Goal: Communication & Community: Answer question/provide support

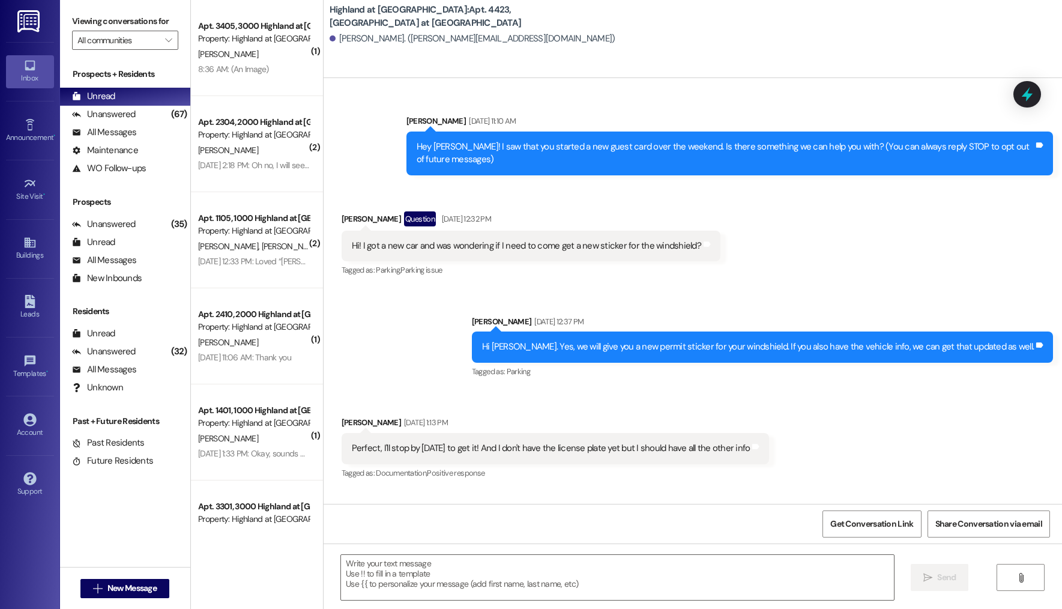
scroll to position [1255, 0]
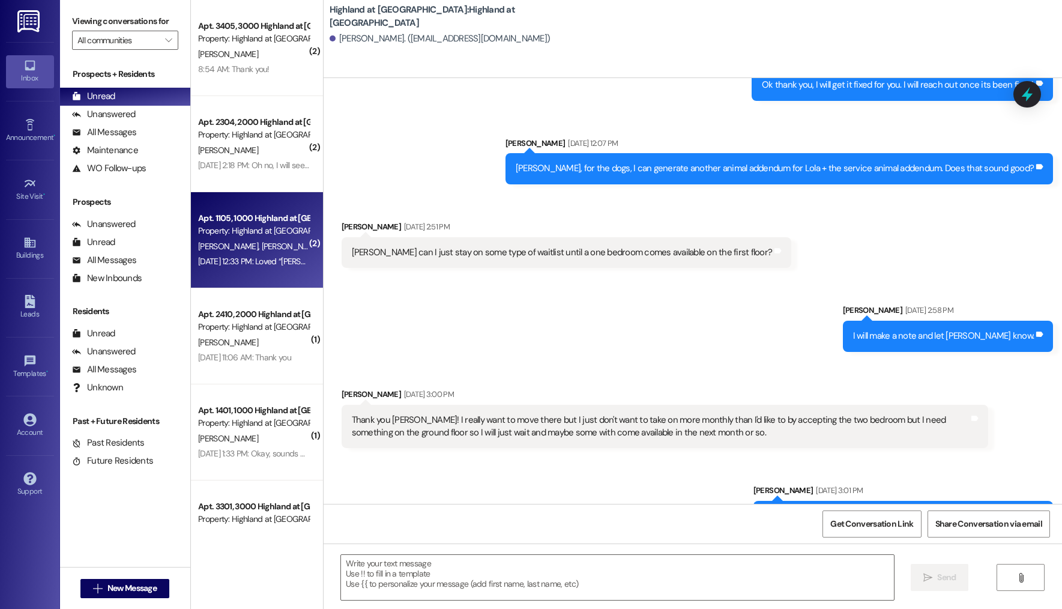
scroll to position [437, 0]
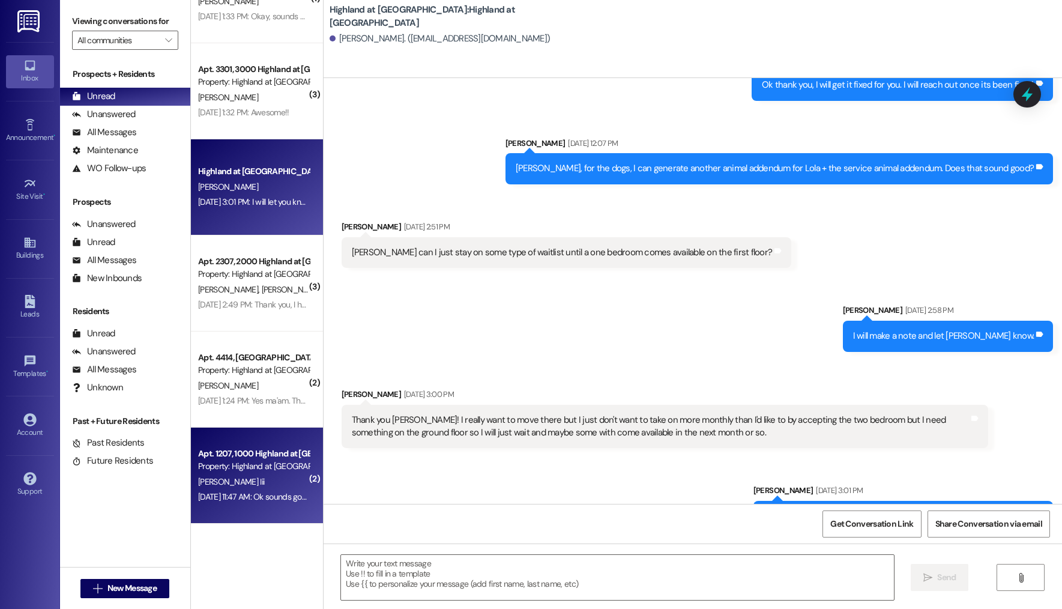
click at [231, 453] on div "Apt. 1207, 1000 Highland at [GEOGRAPHIC_DATA]" at bounding box center [253, 453] width 111 height 13
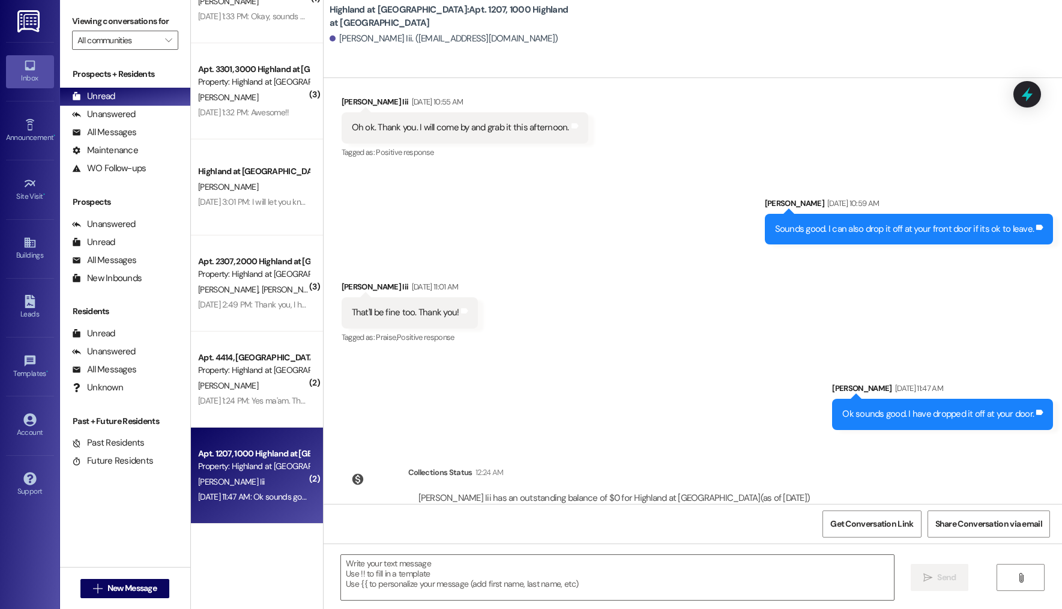
scroll to position [18197, 0]
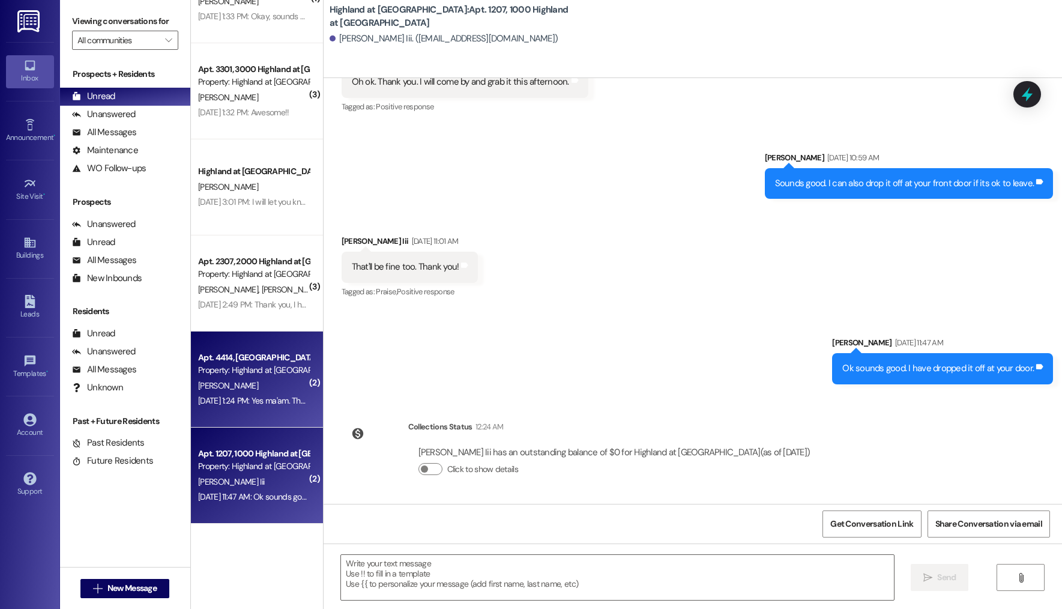
click at [248, 395] on div "[DATE] 1:24 PM: Yes ma'am. Thank you for that information, I will give this to …" at bounding box center [527, 400] width 658 height 11
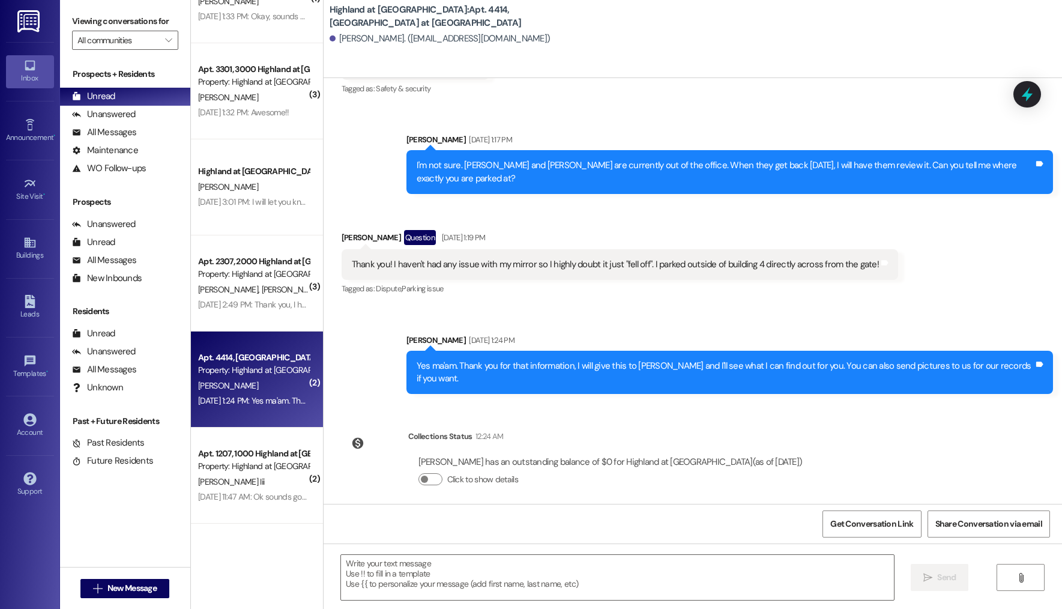
scroll to position [1927, 0]
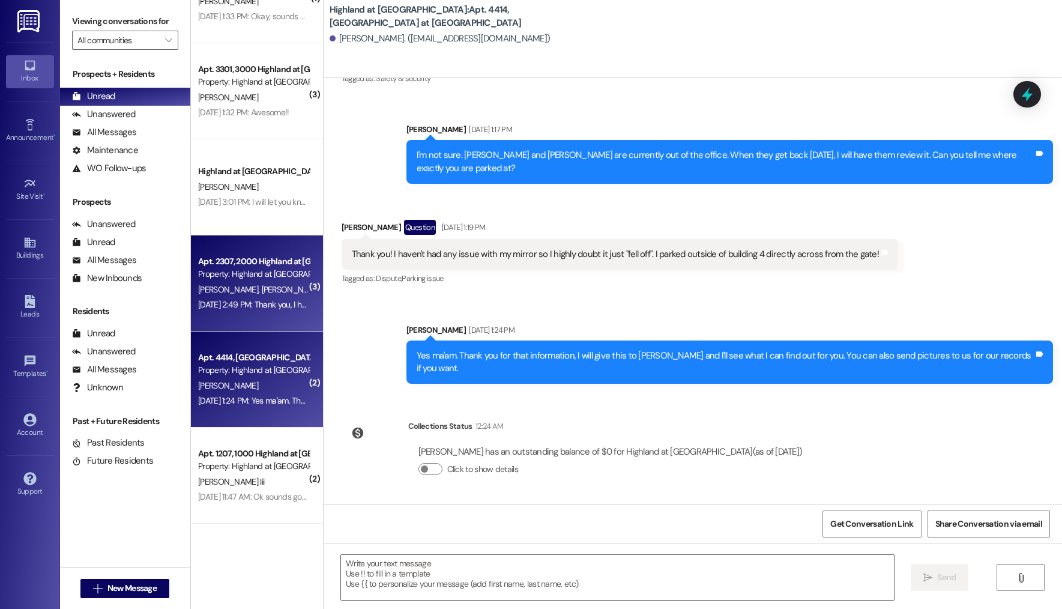
click at [271, 274] on div "Property: Highland at [GEOGRAPHIC_DATA]" at bounding box center [253, 274] width 111 height 13
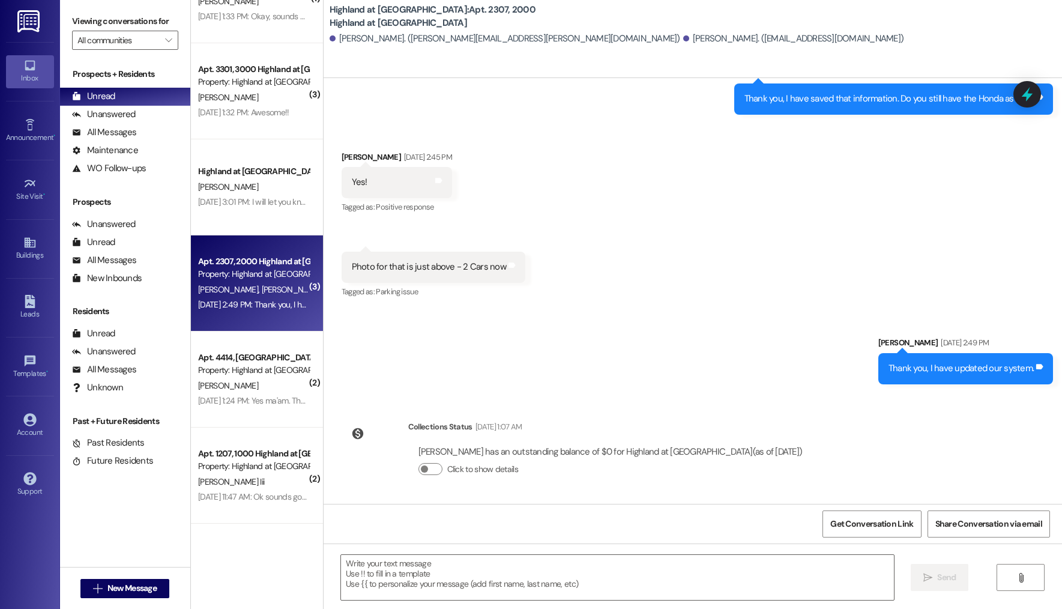
scroll to position [32044, 0]
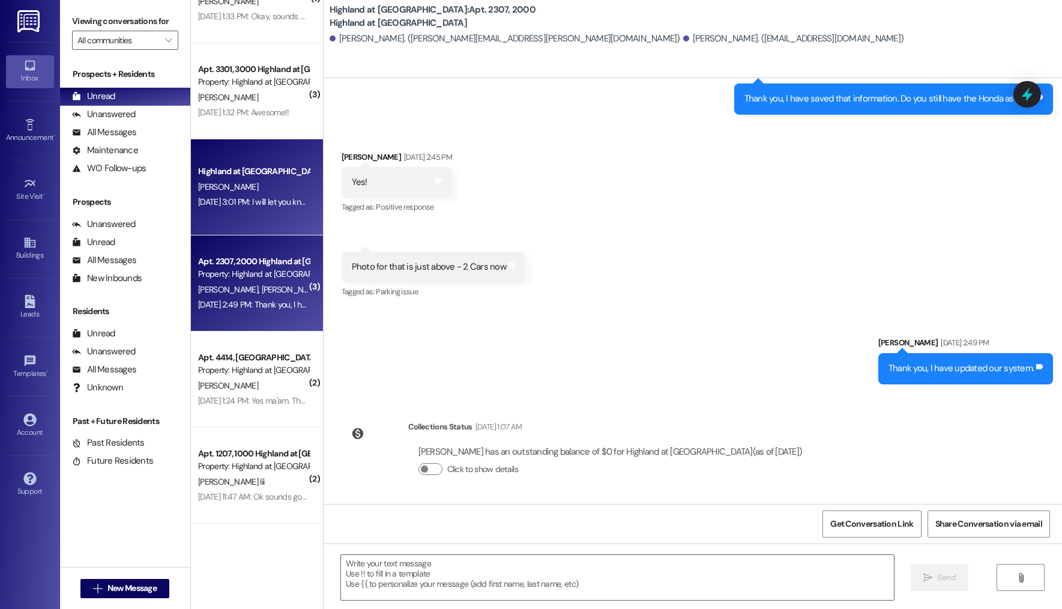
click at [249, 210] on div "[DATE] 3:01 PM: I will let you know if something comes available at the end of …" at bounding box center [254, 202] width 114 height 15
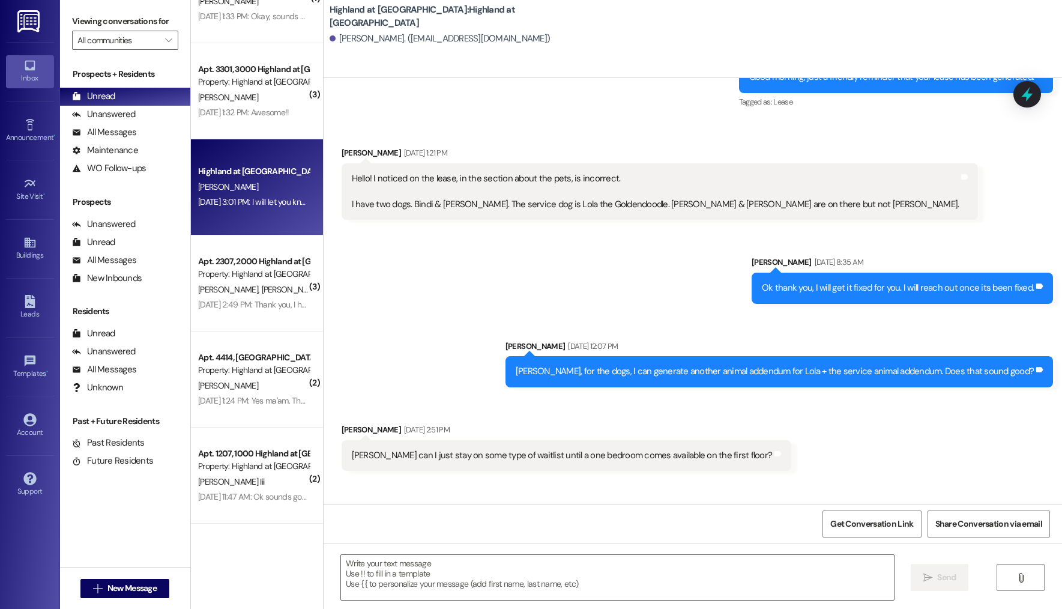
scroll to position [8009, 0]
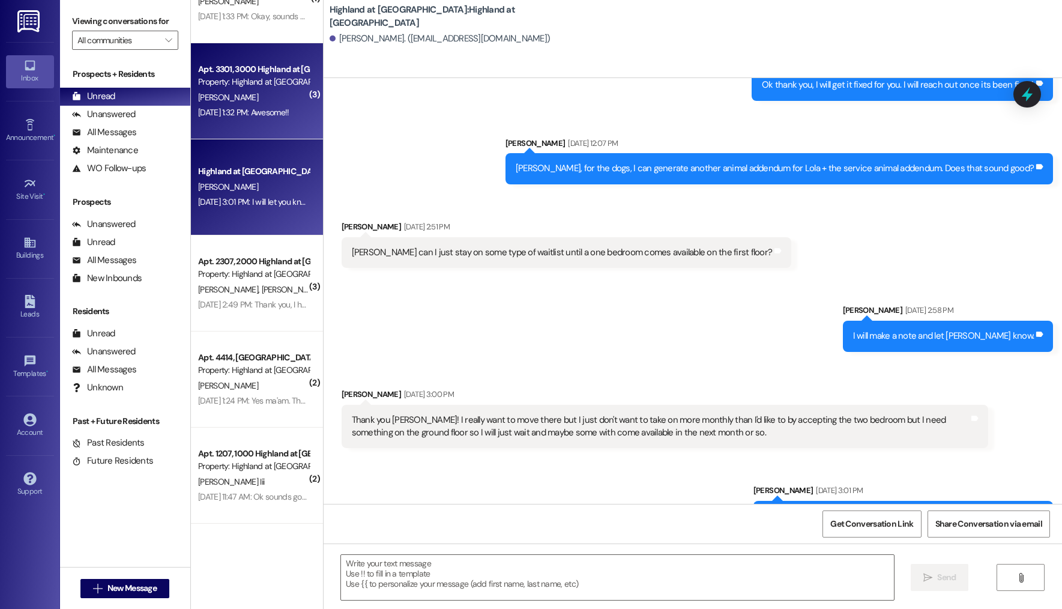
click at [278, 113] on div "[DATE] 1:32 PM: Awesome!! [DATE] 1:32 PM: Awesome!!" at bounding box center [243, 112] width 91 height 11
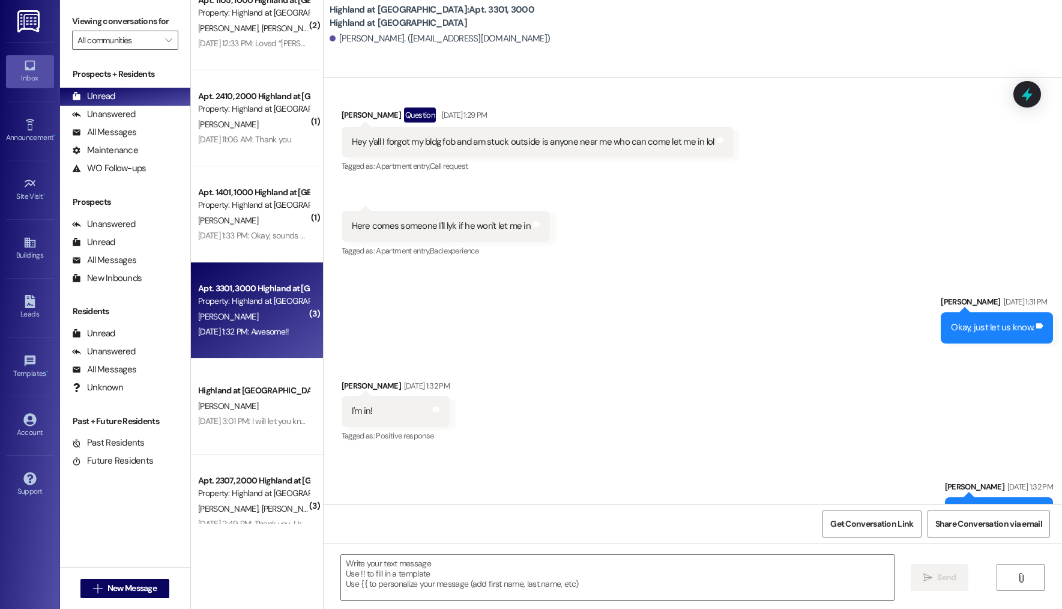
scroll to position [0, 0]
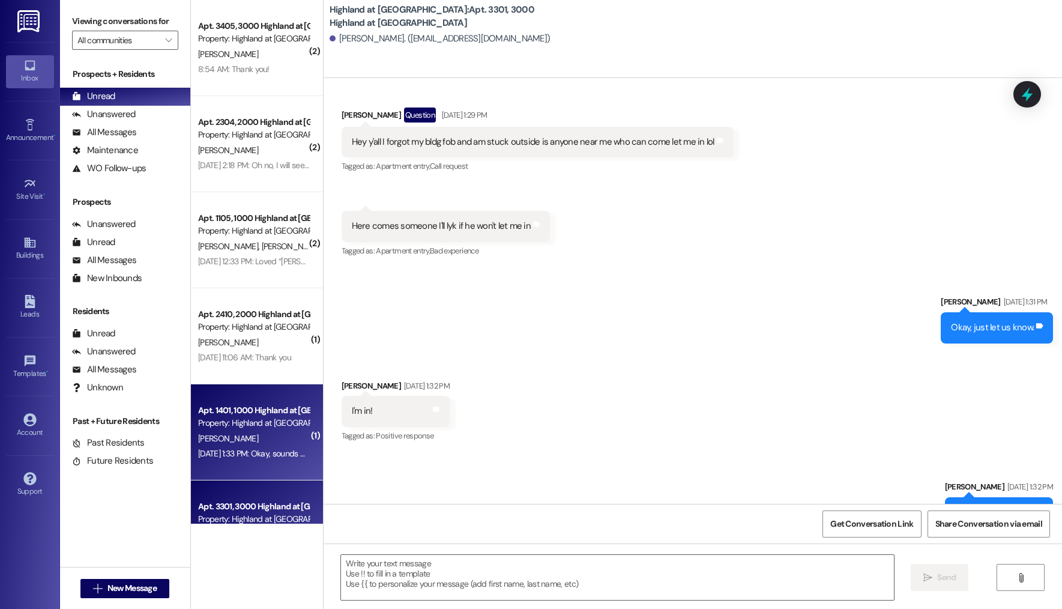
click at [296, 390] on div "Apt. 1401, [GEOGRAPHIC_DATA] at [GEOGRAPHIC_DATA] Property: Highland at [GEOGRA…" at bounding box center [257, 432] width 132 height 96
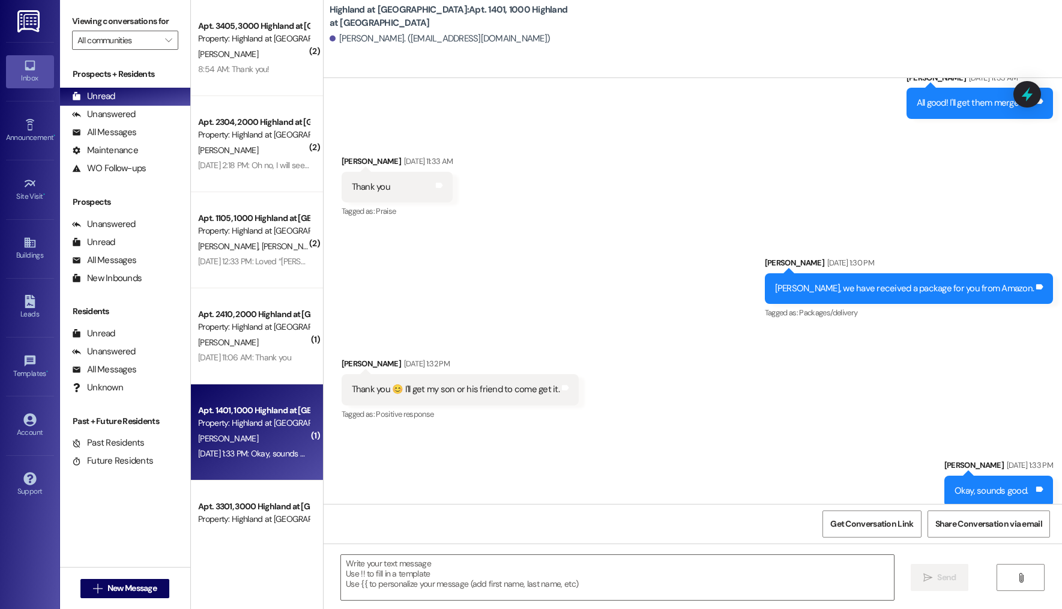
scroll to position [7265, 0]
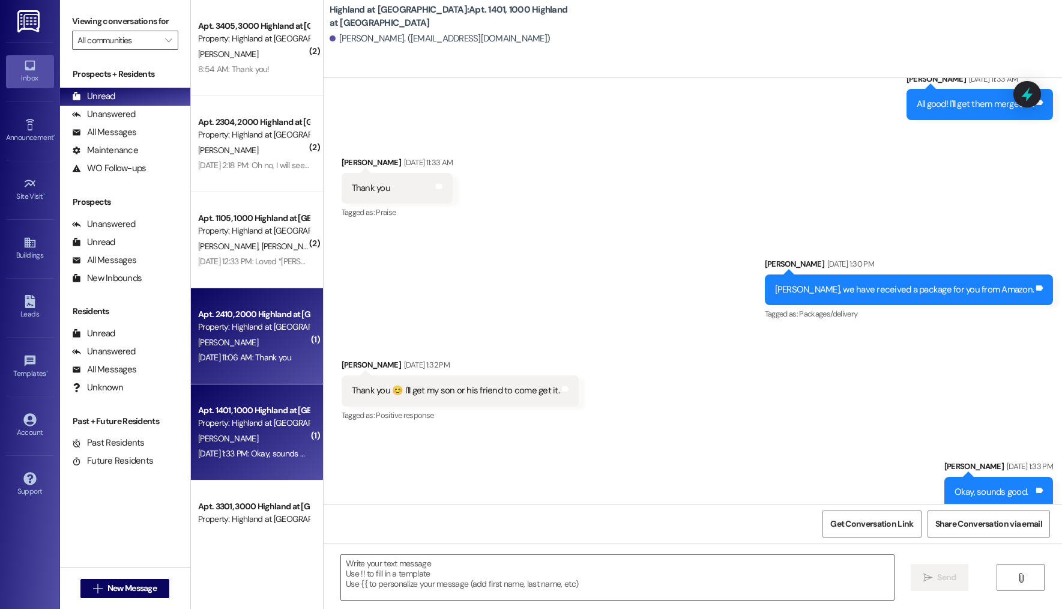
click at [243, 337] on div "[PERSON_NAME]" at bounding box center [254, 342] width 114 height 15
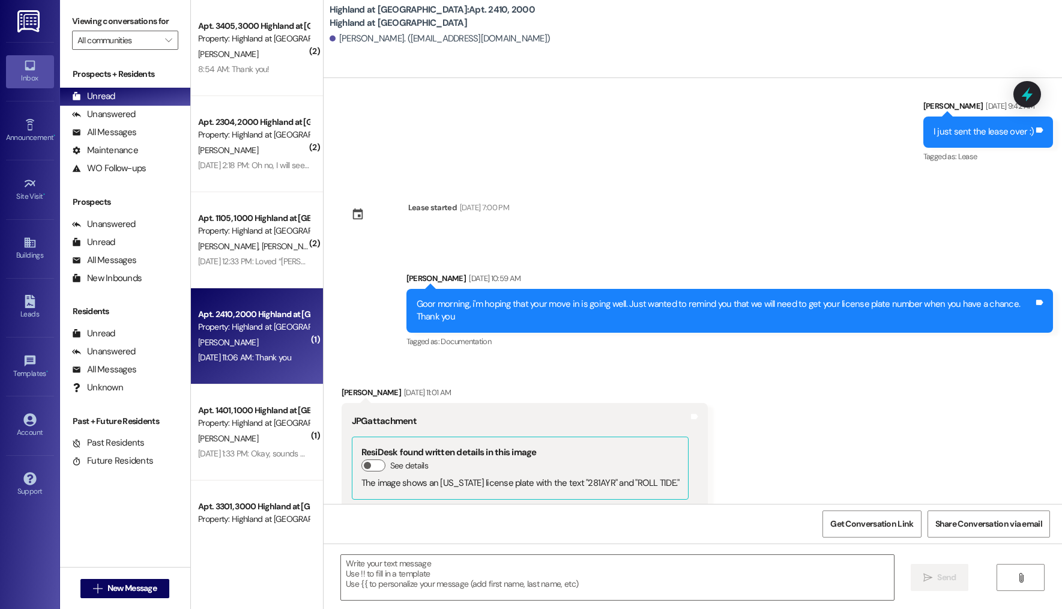
scroll to position [1342, 0]
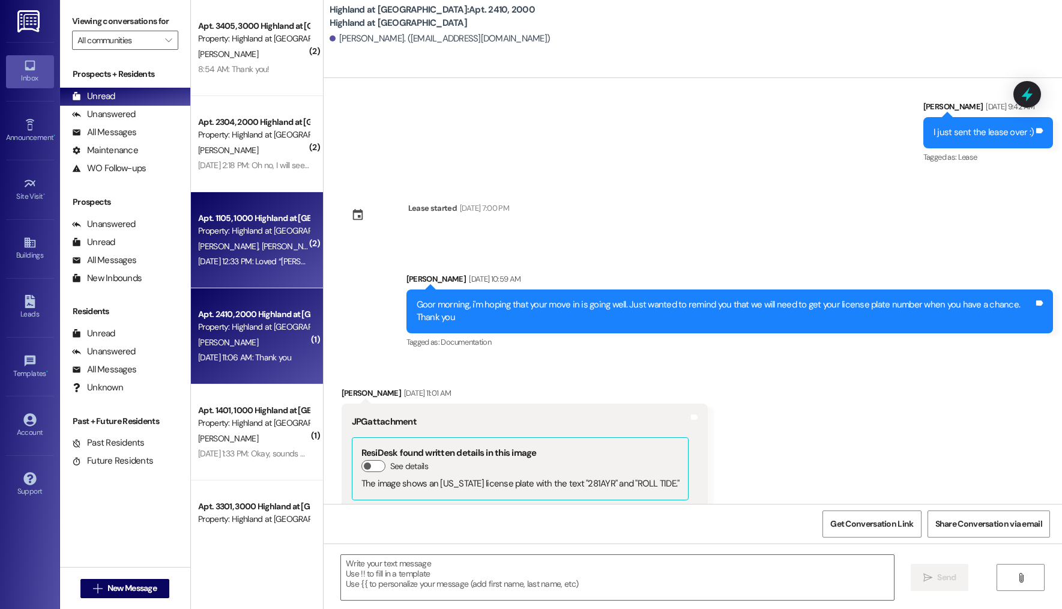
click at [228, 243] on span "[PERSON_NAME]" at bounding box center [230, 246] width 64 height 11
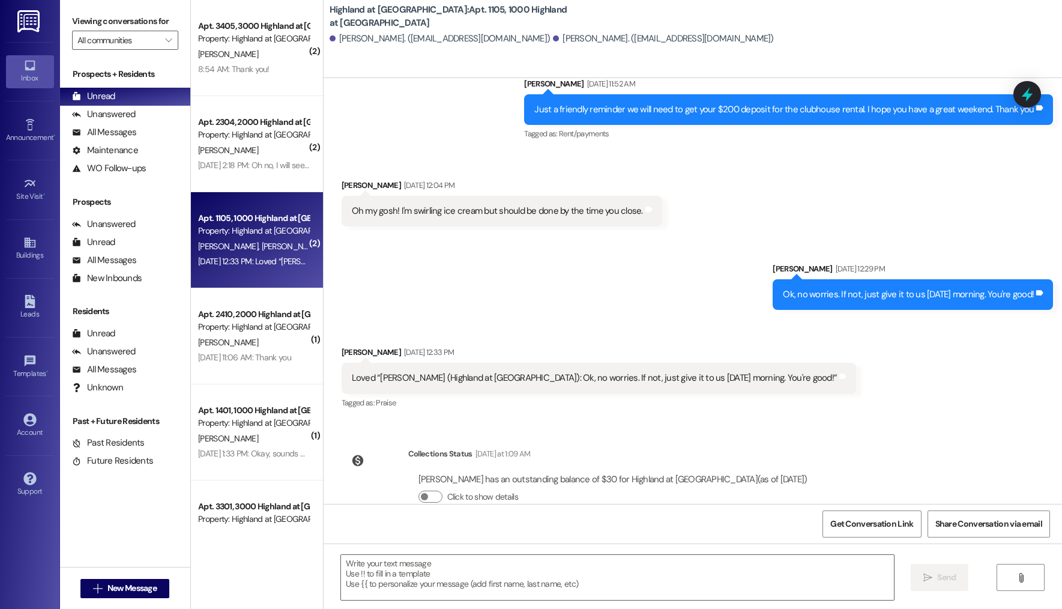
scroll to position [3422, 0]
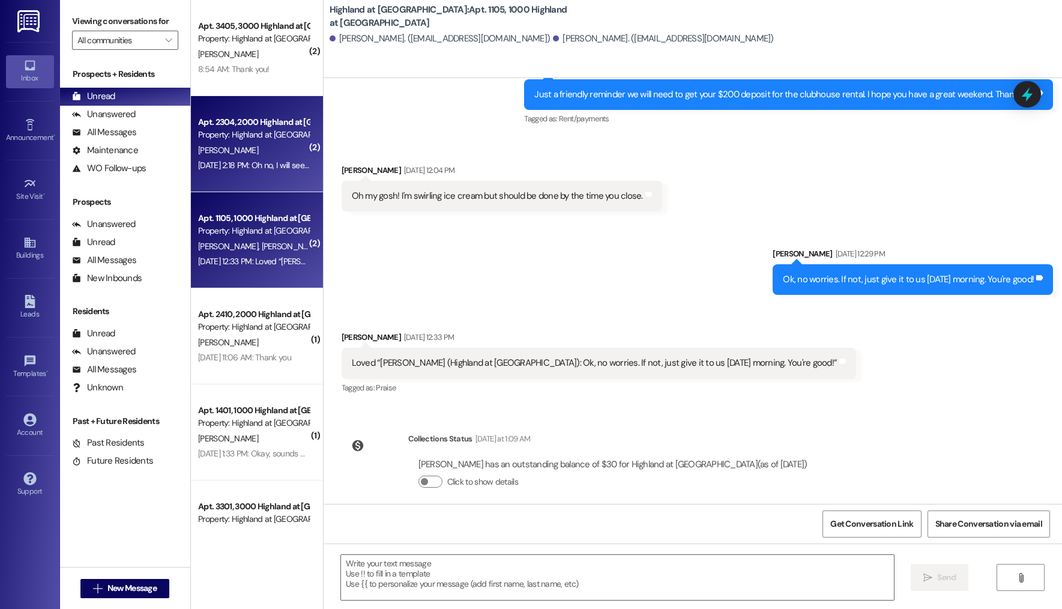
click at [282, 167] on div "[DATE] 2:18 PM: Oh no, I will see if my boyfriend can fix it. Thank you! [DATE]…" at bounding box center [314, 165] width 233 height 11
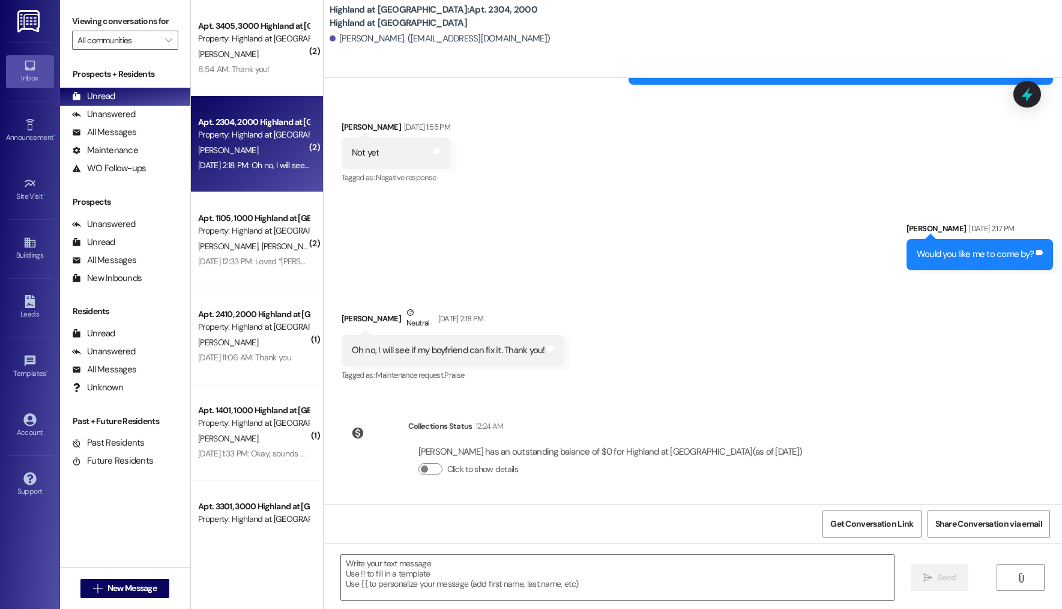
scroll to position [31912, 0]
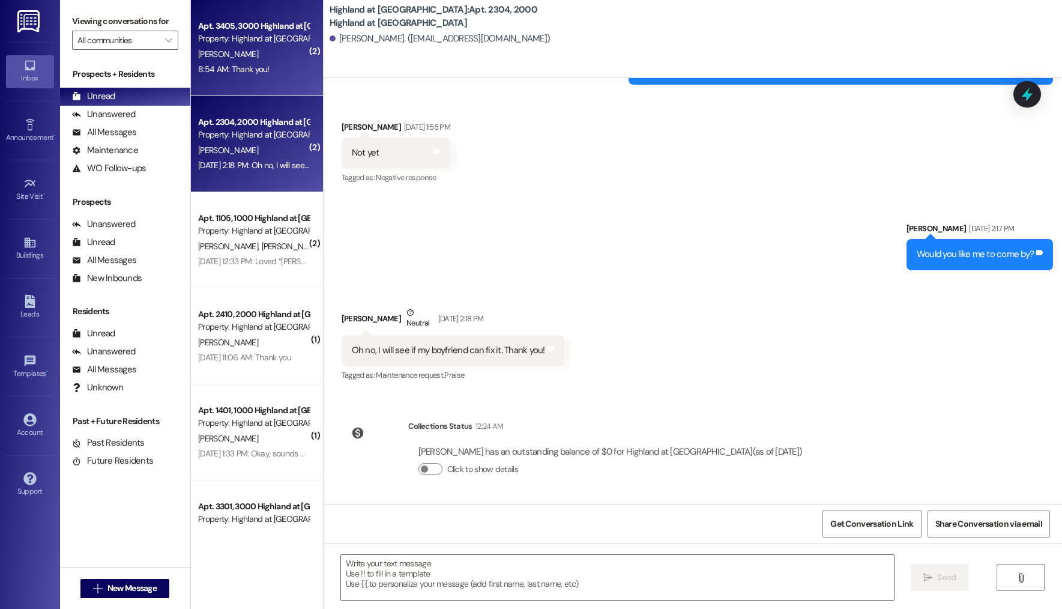
click at [252, 64] on div "8:54 AM: Thank you! 8:54 AM: Thank you!" at bounding box center [233, 69] width 71 height 11
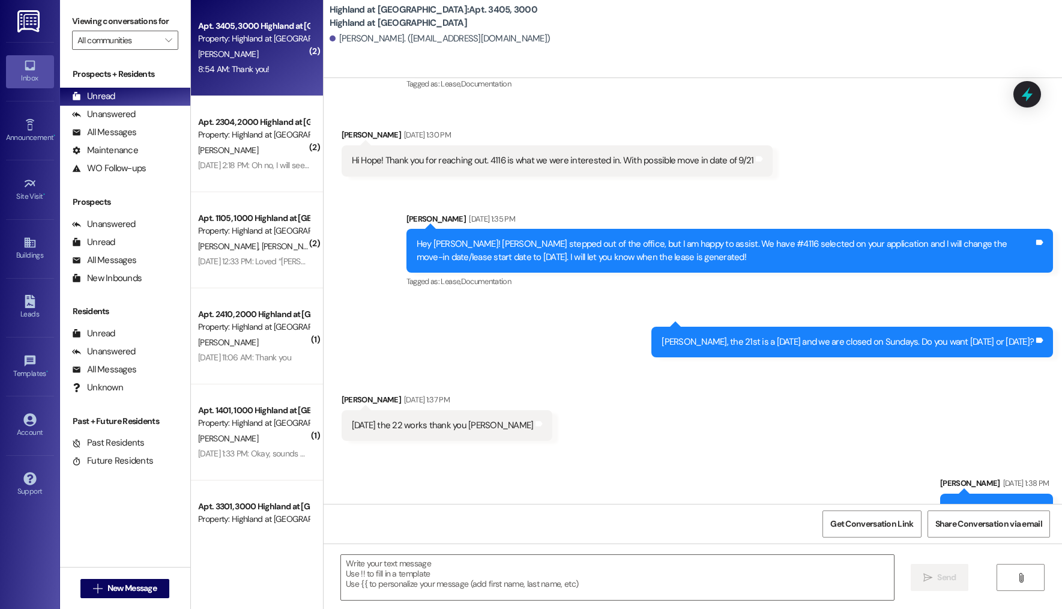
scroll to position [106, 0]
